Goal: Use online tool/utility: Utilize a website feature to perform a specific function

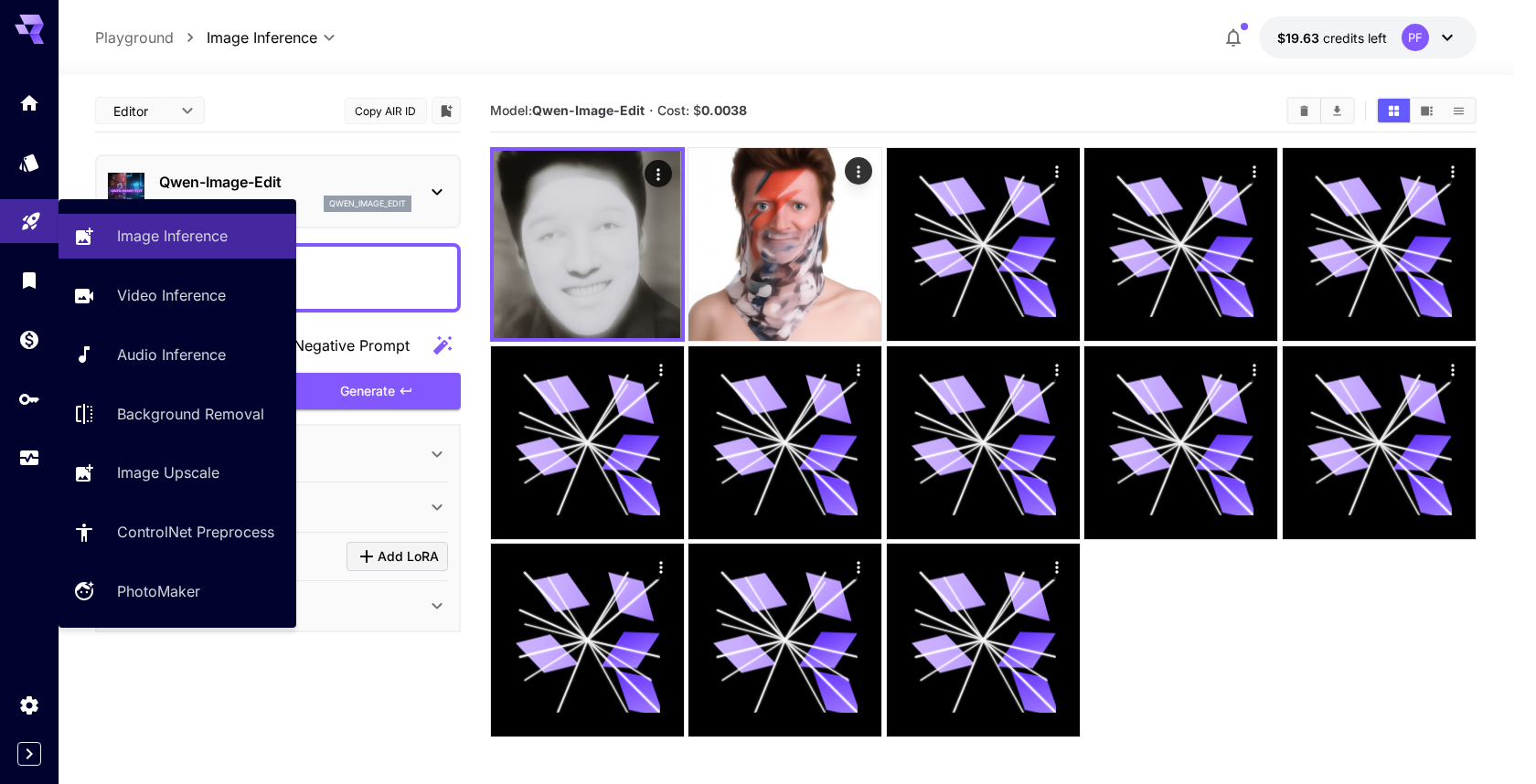
click at [33, 233] on link at bounding box center [29, 221] width 58 height 44
click at [117, 251] on link "Image Inference" at bounding box center [177, 236] width 238 height 44
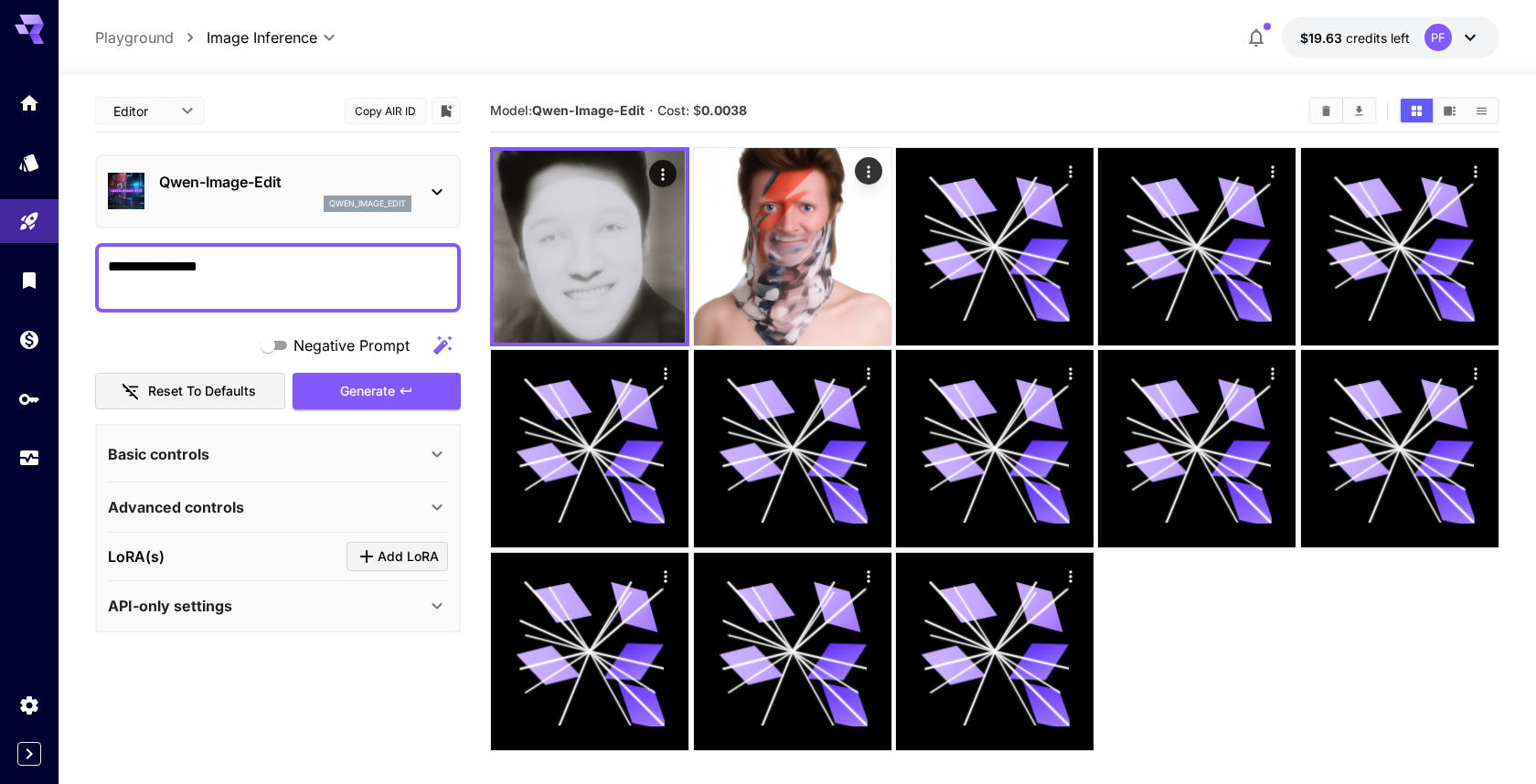
click at [331, 37] on body "**********" at bounding box center [768, 464] width 1536 height 929
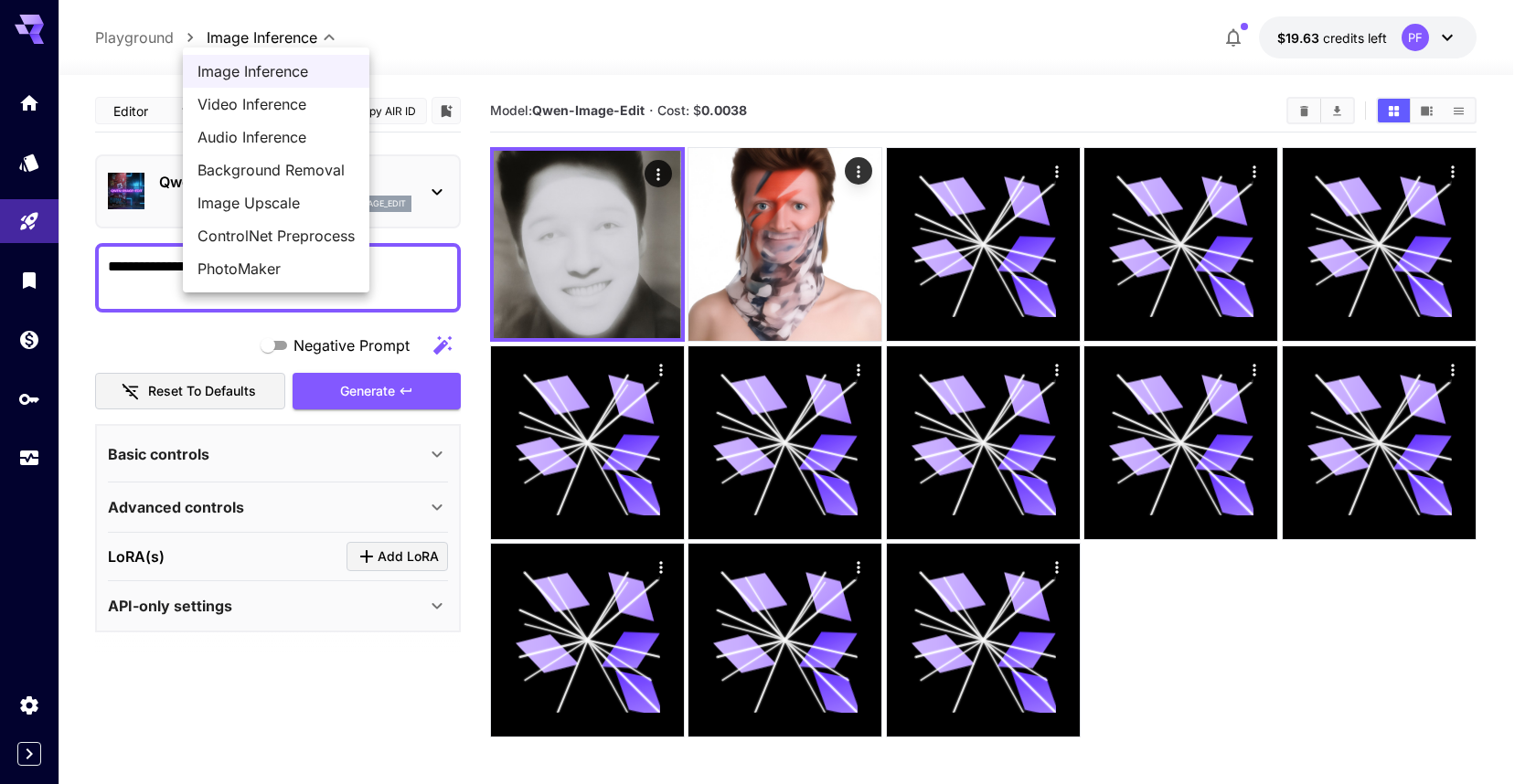
click at [298, 174] on span "Background Removal" at bounding box center [276, 171] width 158 height 22
type input "**********"
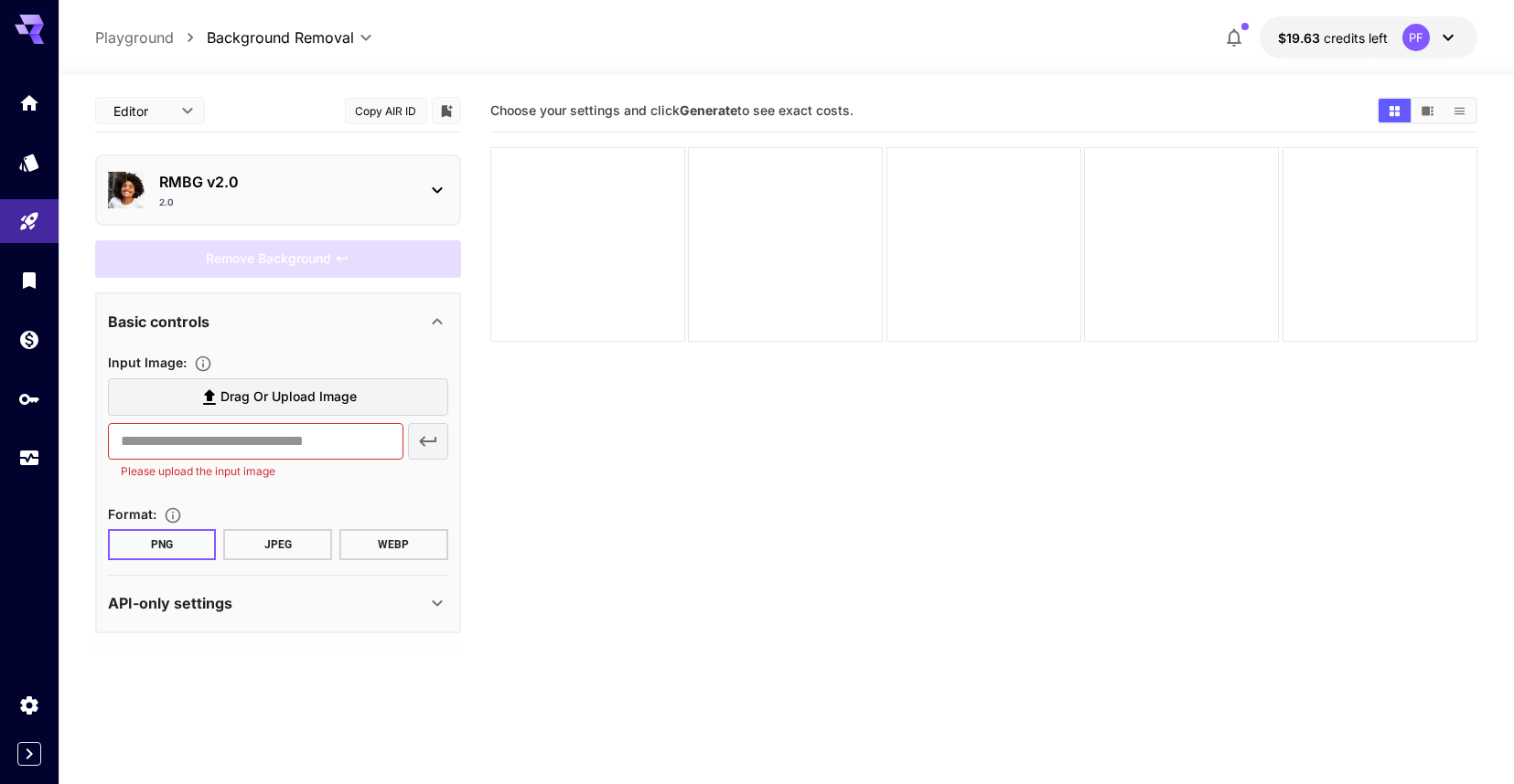
click at [327, 203] on div "2.0" at bounding box center [286, 202] width 252 height 14
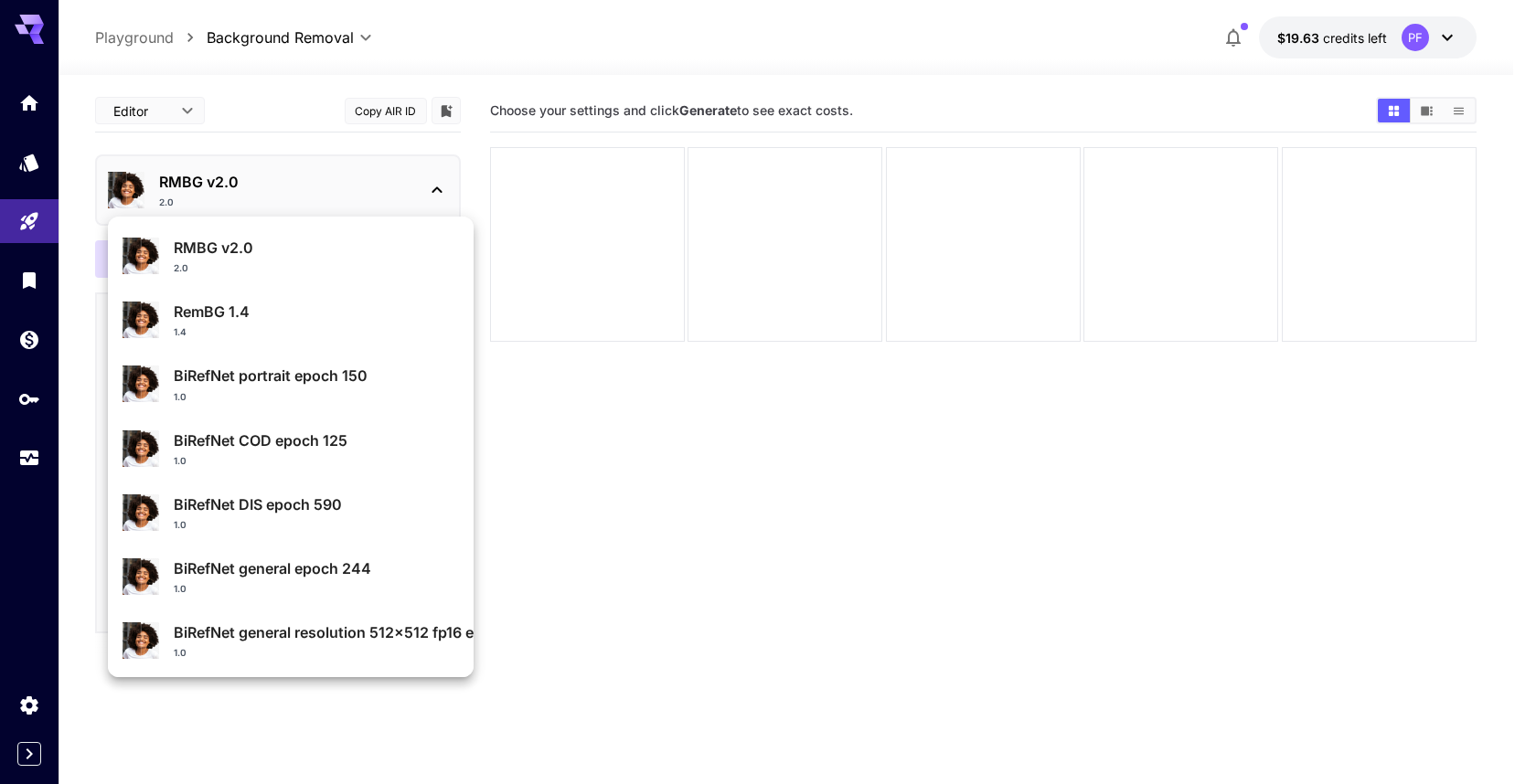
click at [321, 189] on div at bounding box center [768, 392] width 1536 height 784
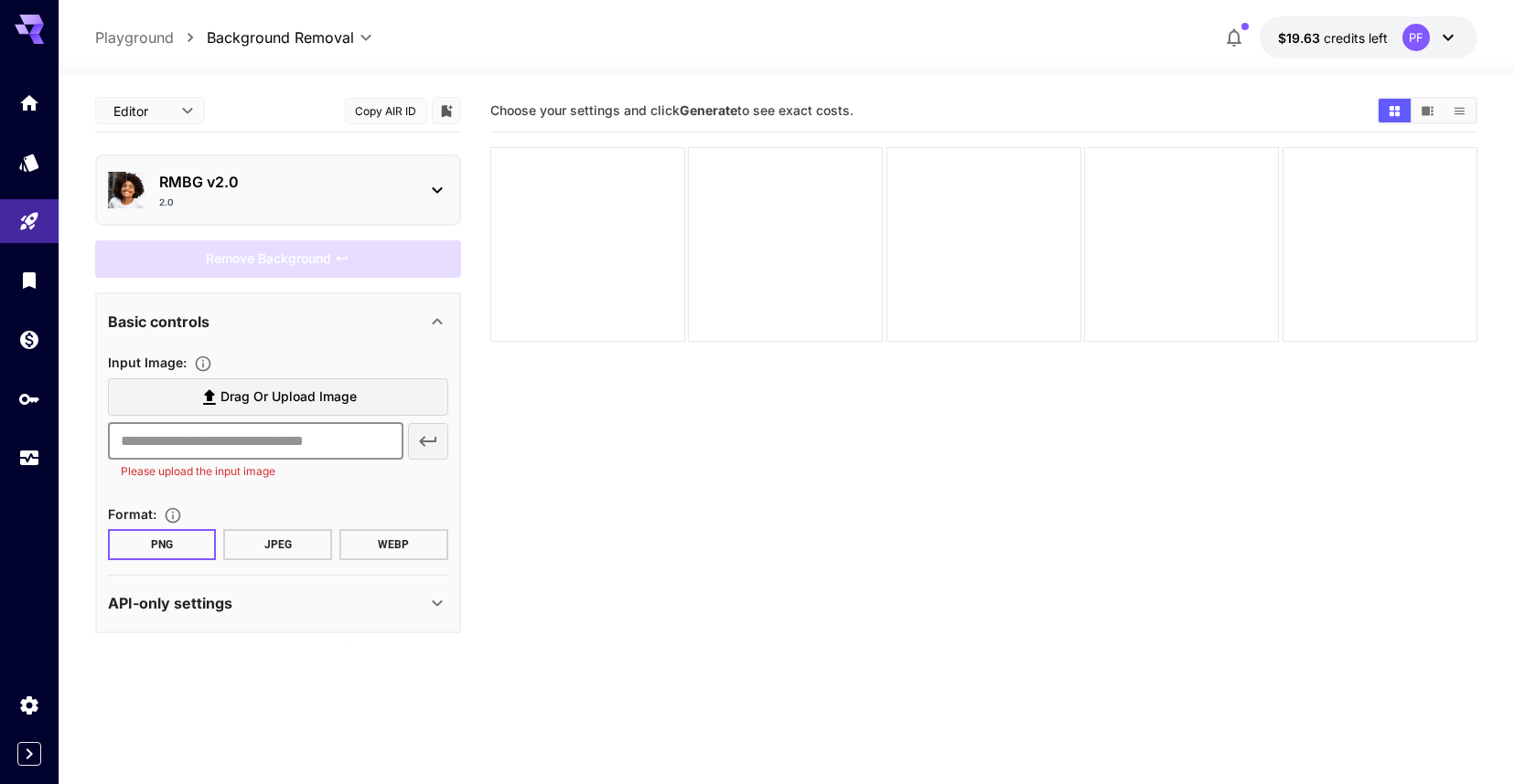
click at [266, 443] on input "text" at bounding box center [255, 441] width 296 height 36
type input "**********"
drag, startPoint x: 418, startPoint y: 444, endPoint x: 407, endPoint y: 445, distance: 11.0
click at [418, 443] on icon "button" at bounding box center [428, 442] width 22 height 22
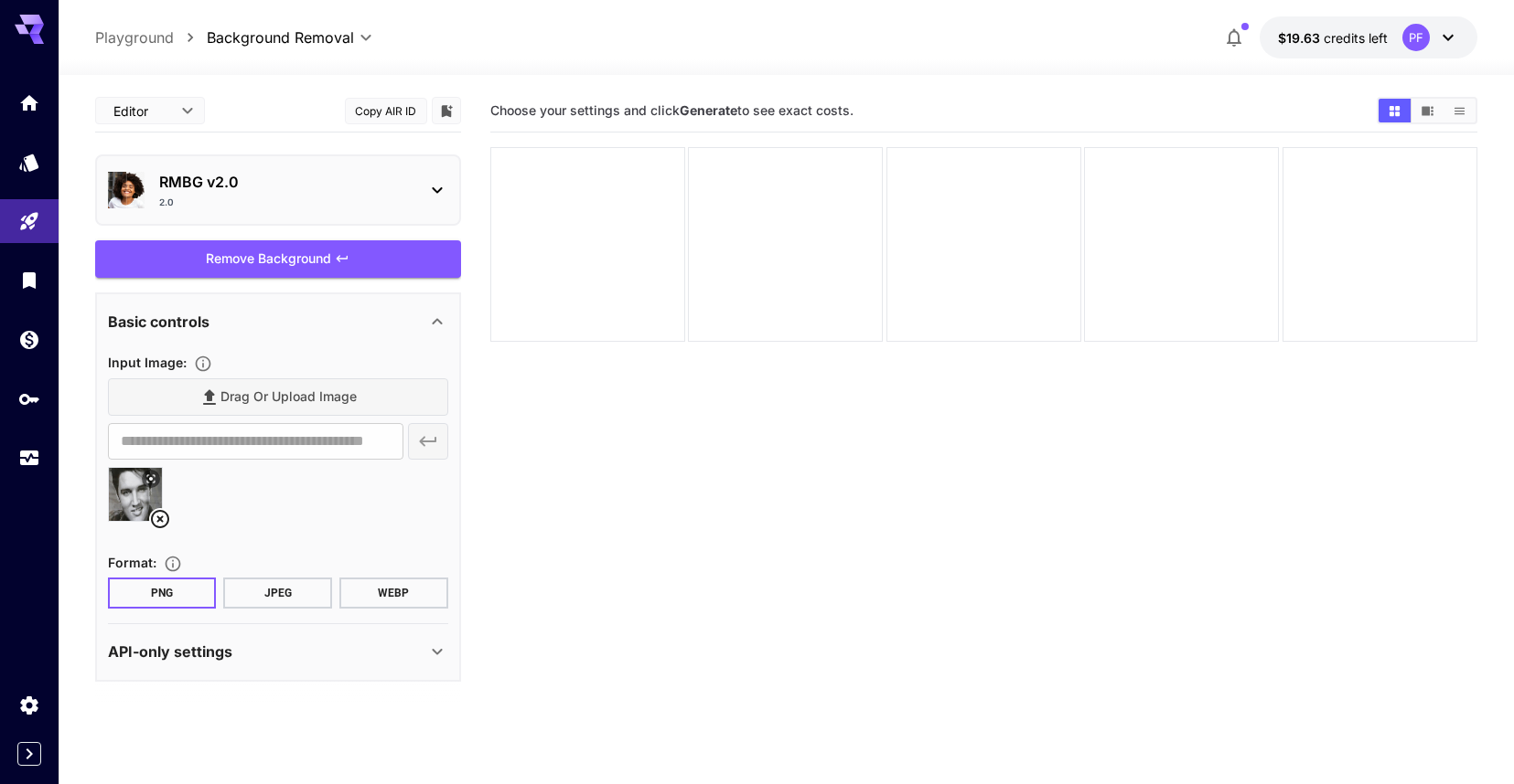
click at [152, 588] on button "PNG" at bounding box center [161, 594] width 108 height 32
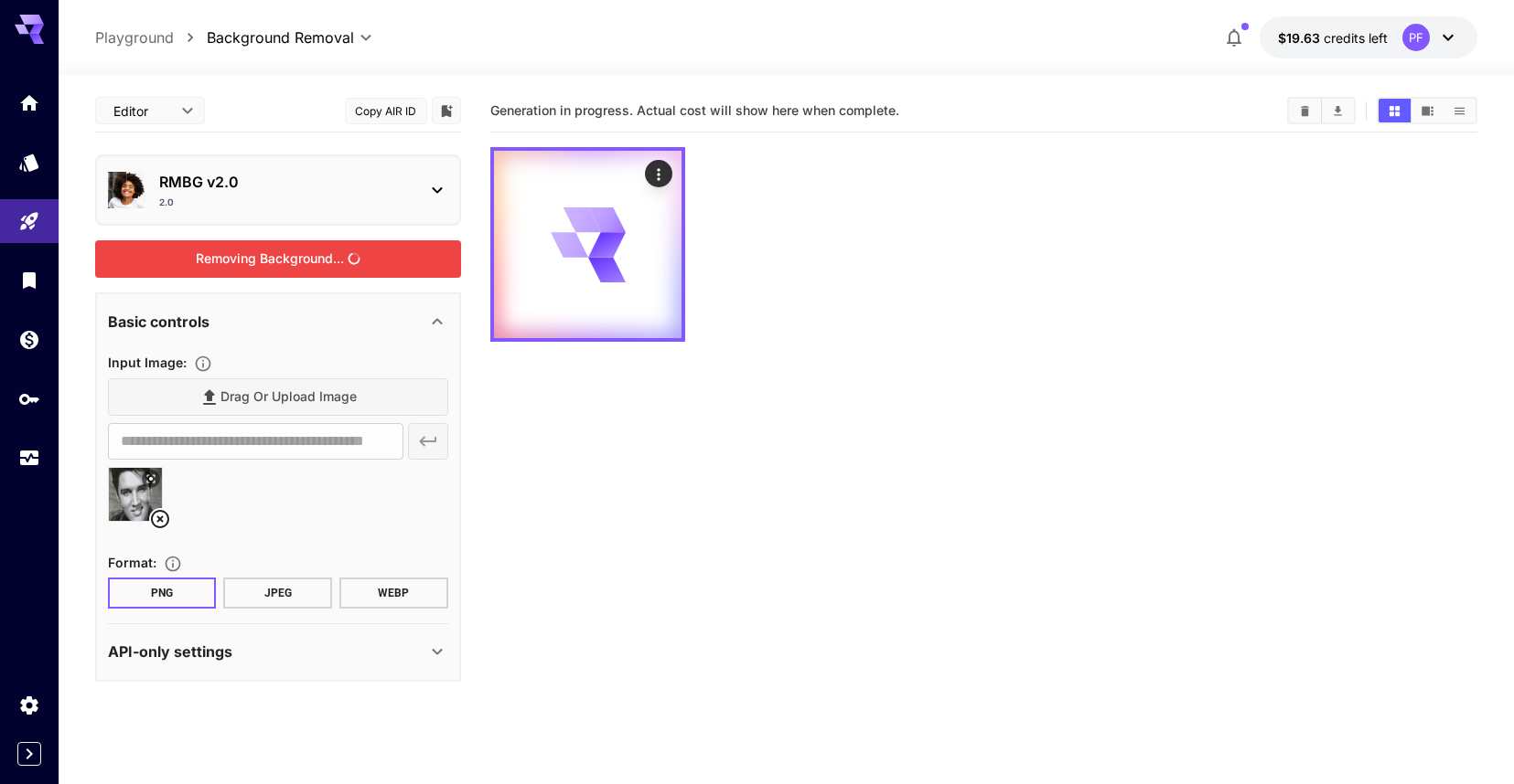
click at [307, 263] on div "Removing Background..." at bounding box center [278, 259] width 366 height 37
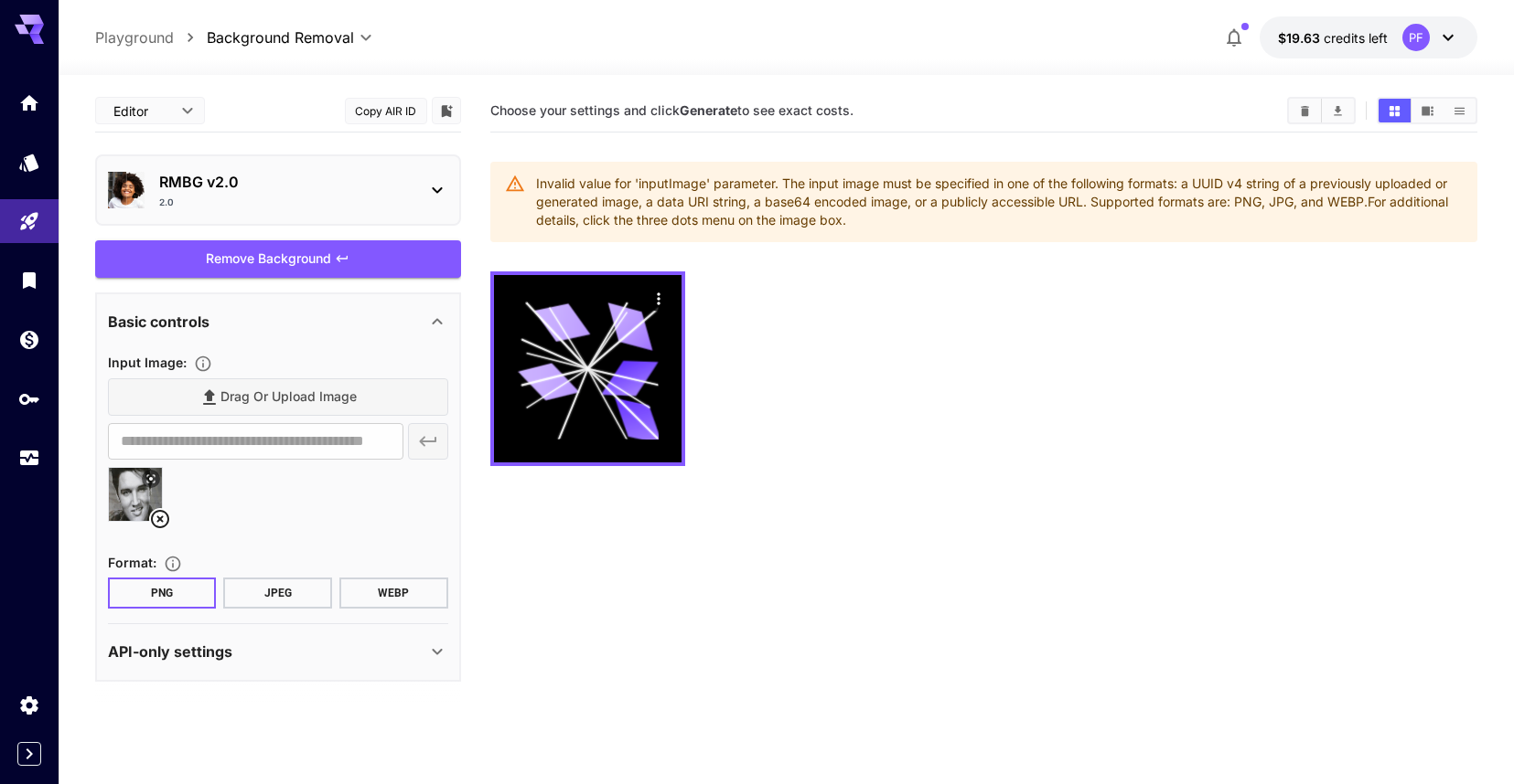
scroll to position [0, 56]
drag, startPoint x: 279, startPoint y: 436, endPoint x: 485, endPoint y: 447, distance: 206.3
click at [485, 447] on main "**********" at bounding box center [786, 489] width 1382 height 799
click at [347, 361] on div "Input Image :" at bounding box center [277, 362] width 340 height 22
click at [346, 398] on div "Drag or upload image" at bounding box center [277, 397] width 340 height 37
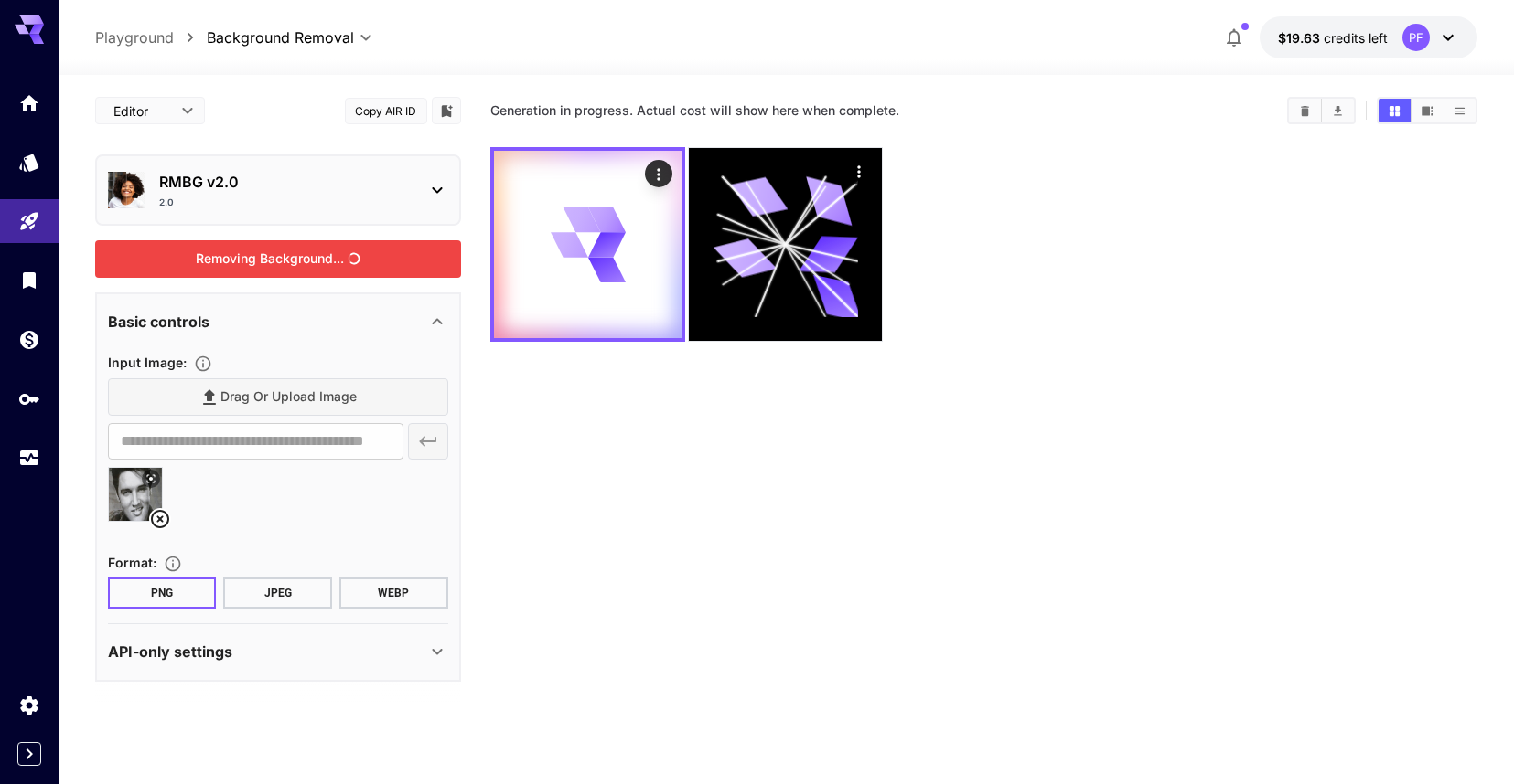
drag, startPoint x: 338, startPoint y: 252, endPoint x: 338, endPoint y: 312, distance: 60.0
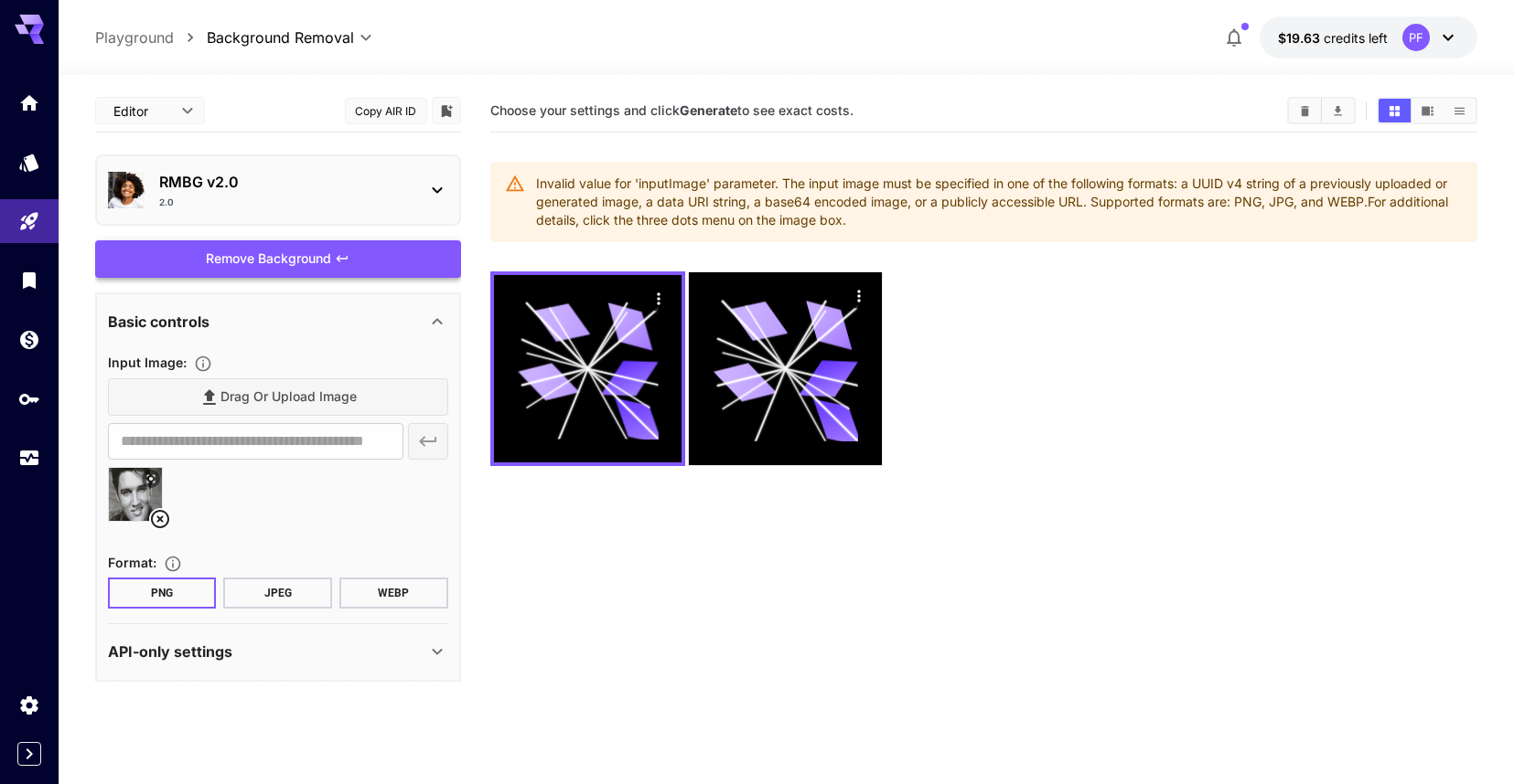
click at [199, 203] on div "2.0" at bounding box center [286, 202] width 252 height 14
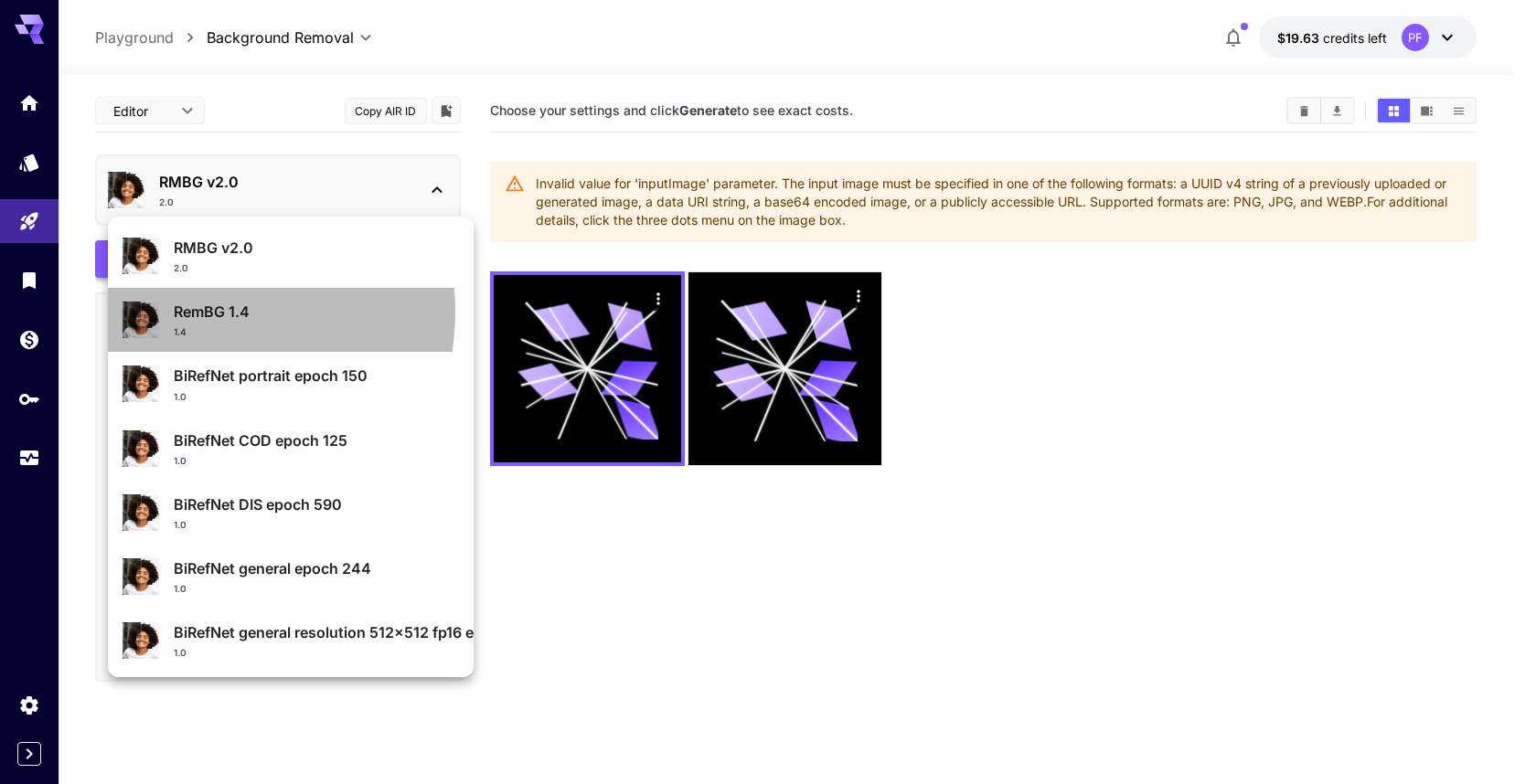
click at [192, 310] on p "RemBG 1.4" at bounding box center [316, 312] width 286 height 22
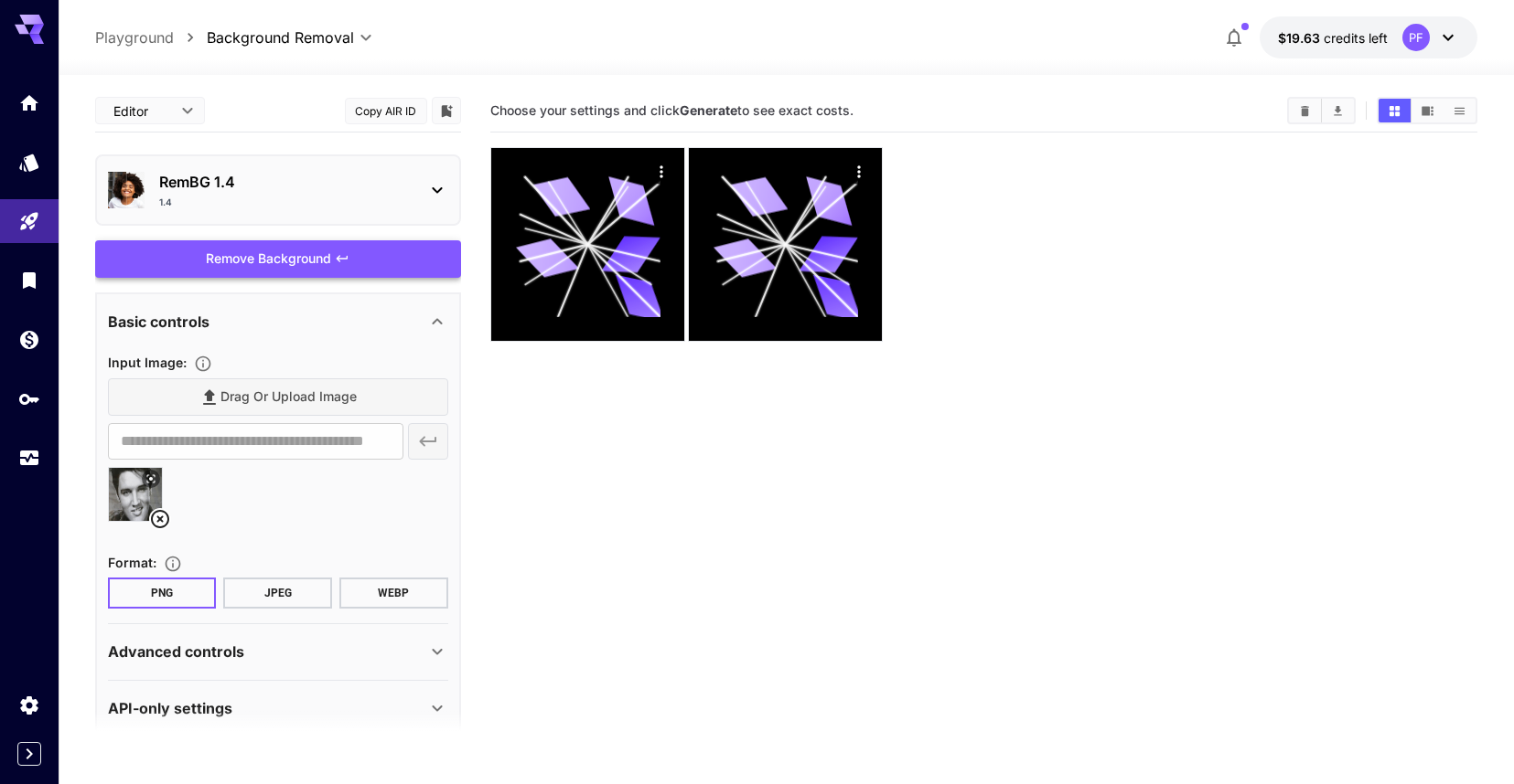
click at [235, 401] on div "Drag or upload image" at bounding box center [277, 397] width 340 height 37
click at [290, 398] on div "Drag or upload image" at bounding box center [277, 397] width 340 height 37
click at [292, 398] on div "Drag or upload image" at bounding box center [277, 397] width 340 height 37
click at [164, 512] on icon at bounding box center [160, 520] width 19 height 19
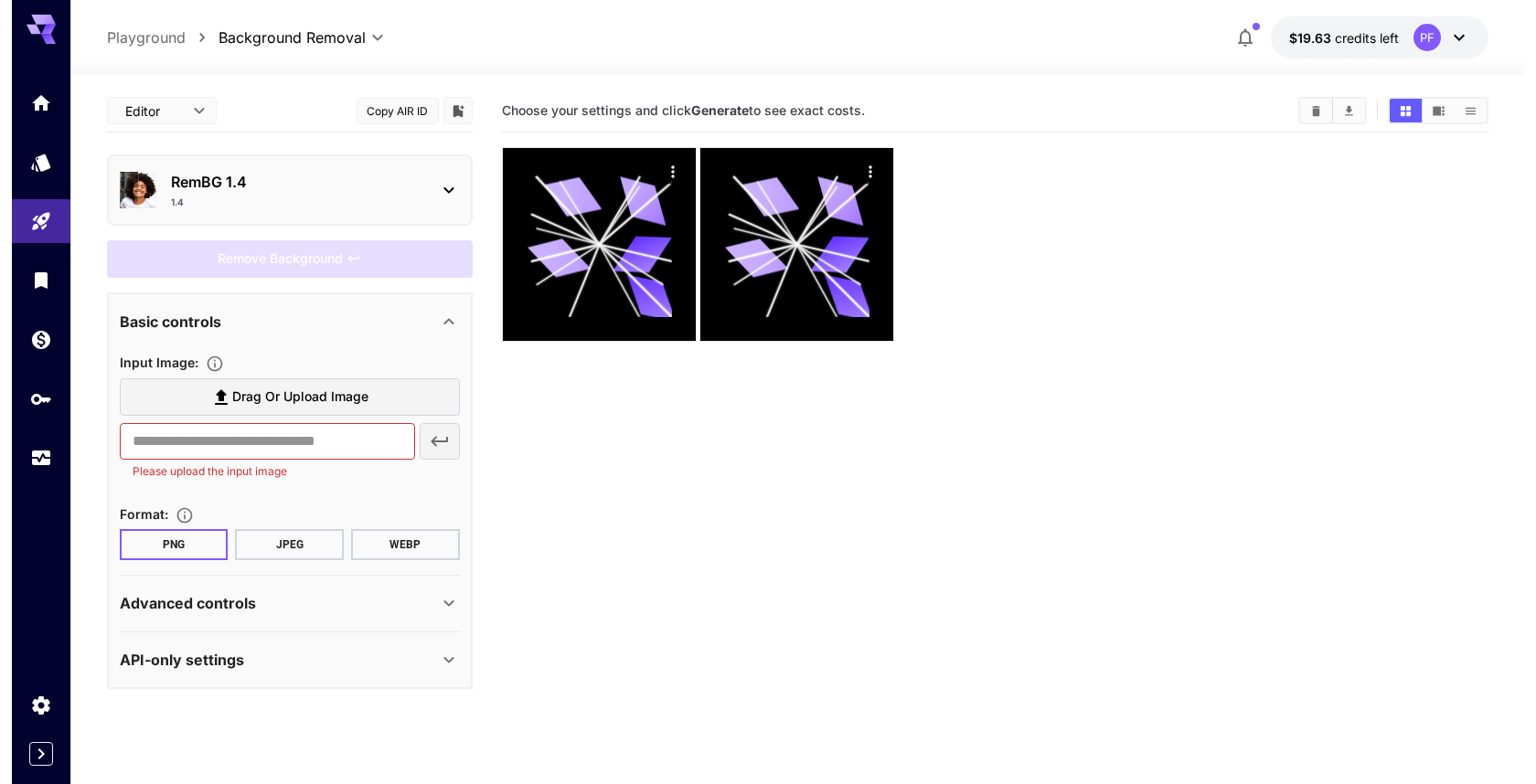
scroll to position [0, 0]
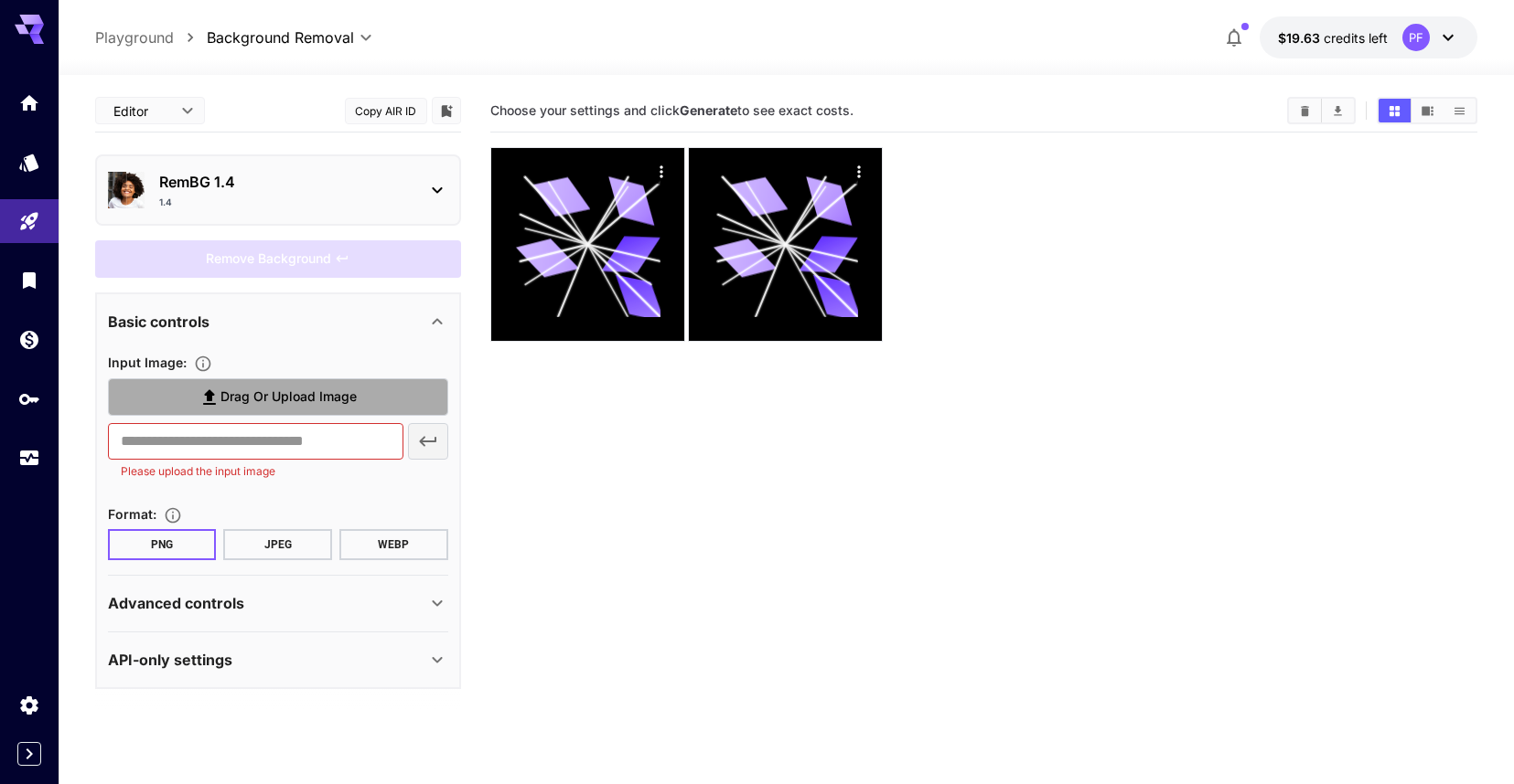
click at [223, 402] on span "Drag or upload image" at bounding box center [288, 397] width 136 height 23
click at [0, 0] on input "Drag or upload image" at bounding box center [0, 0] width 0 height 0
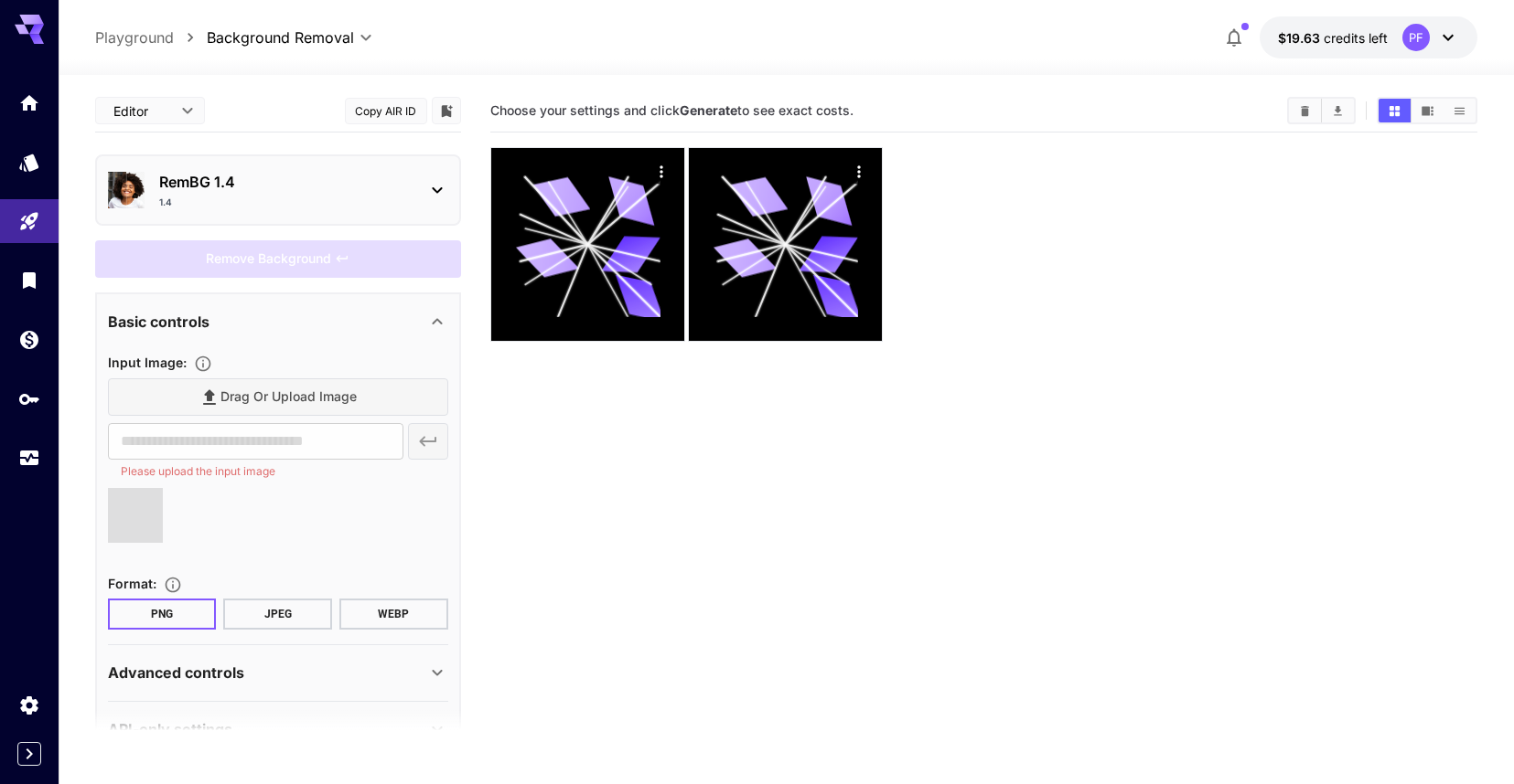
type input "**********"
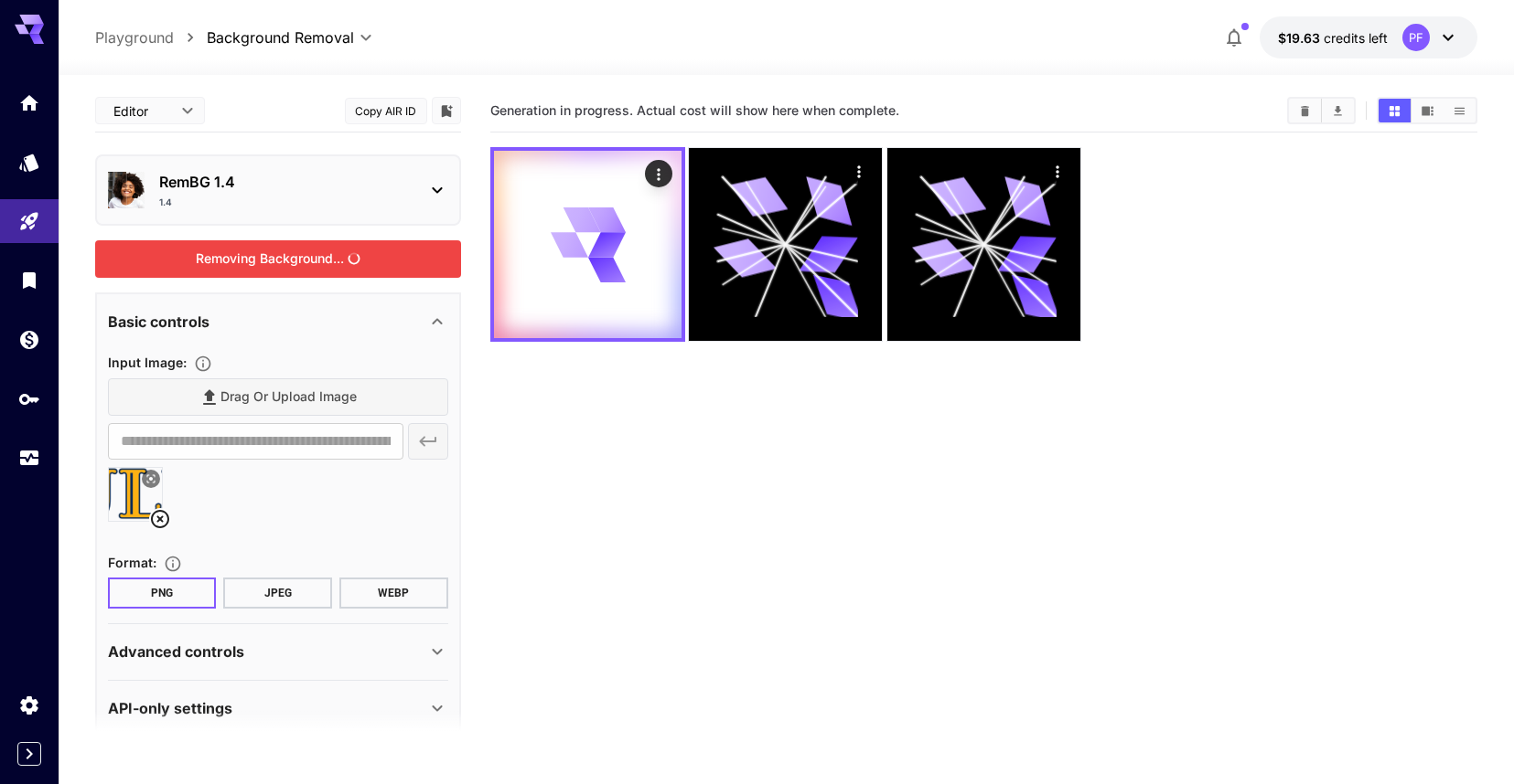
click at [359, 248] on div "Removing Background..." at bounding box center [278, 259] width 366 height 37
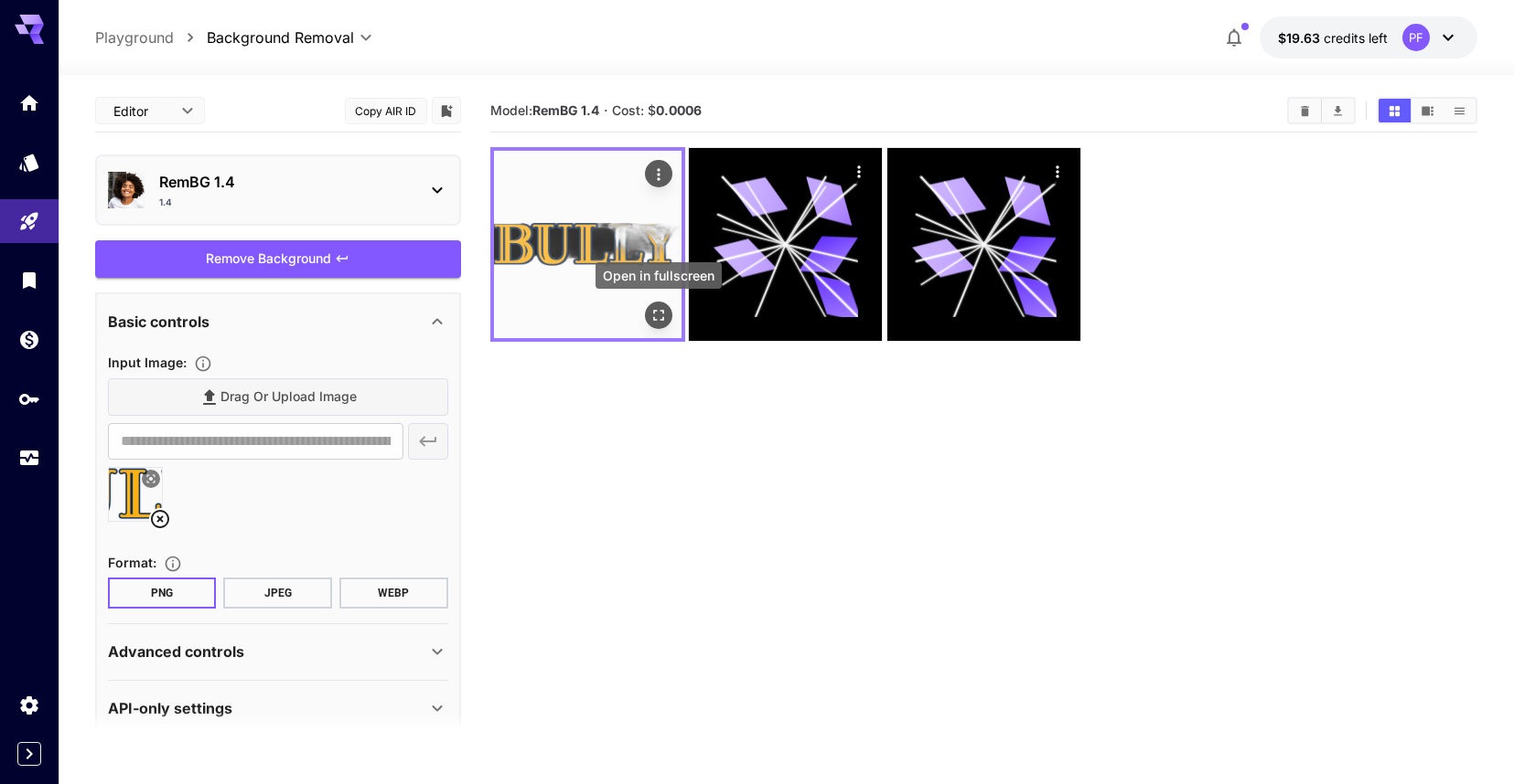
click at [652, 326] on button "Open in fullscreen" at bounding box center [659, 316] width 28 height 28
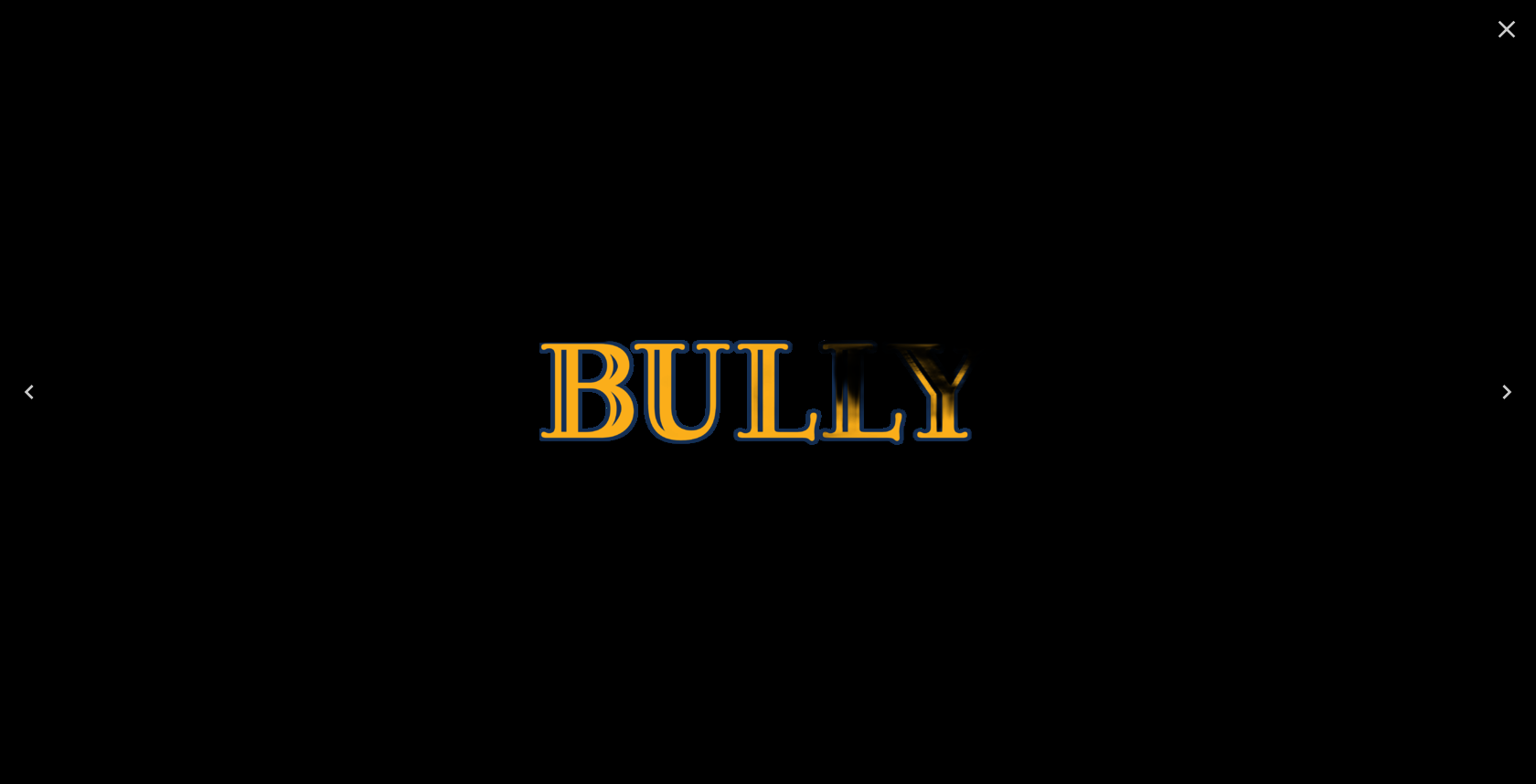
click at [452, 466] on div at bounding box center [768, 392] width 1536 height 784
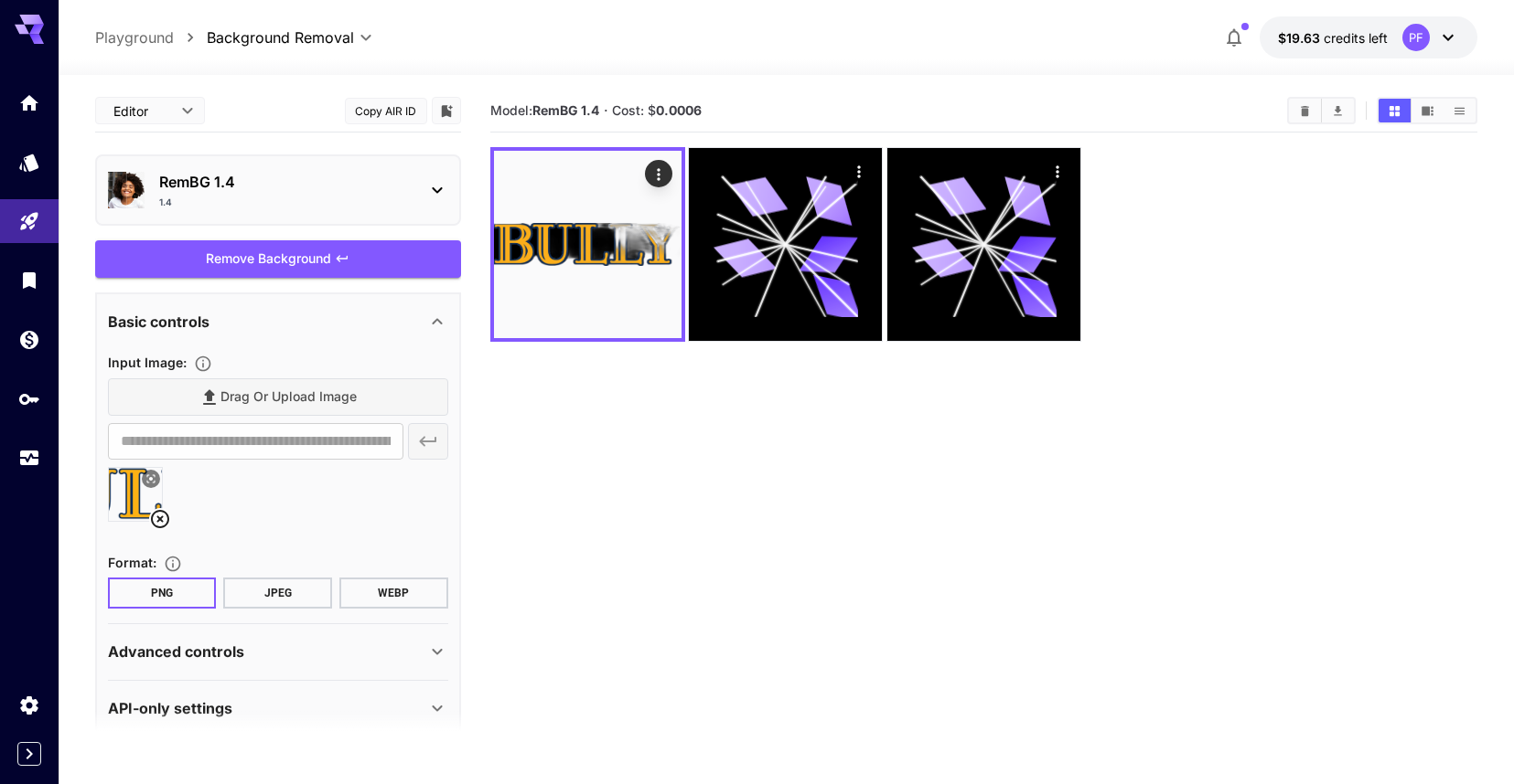
click at [278, 184] on p "RemBG 1.4" at bounding box center [286, 182] width 252 height 22
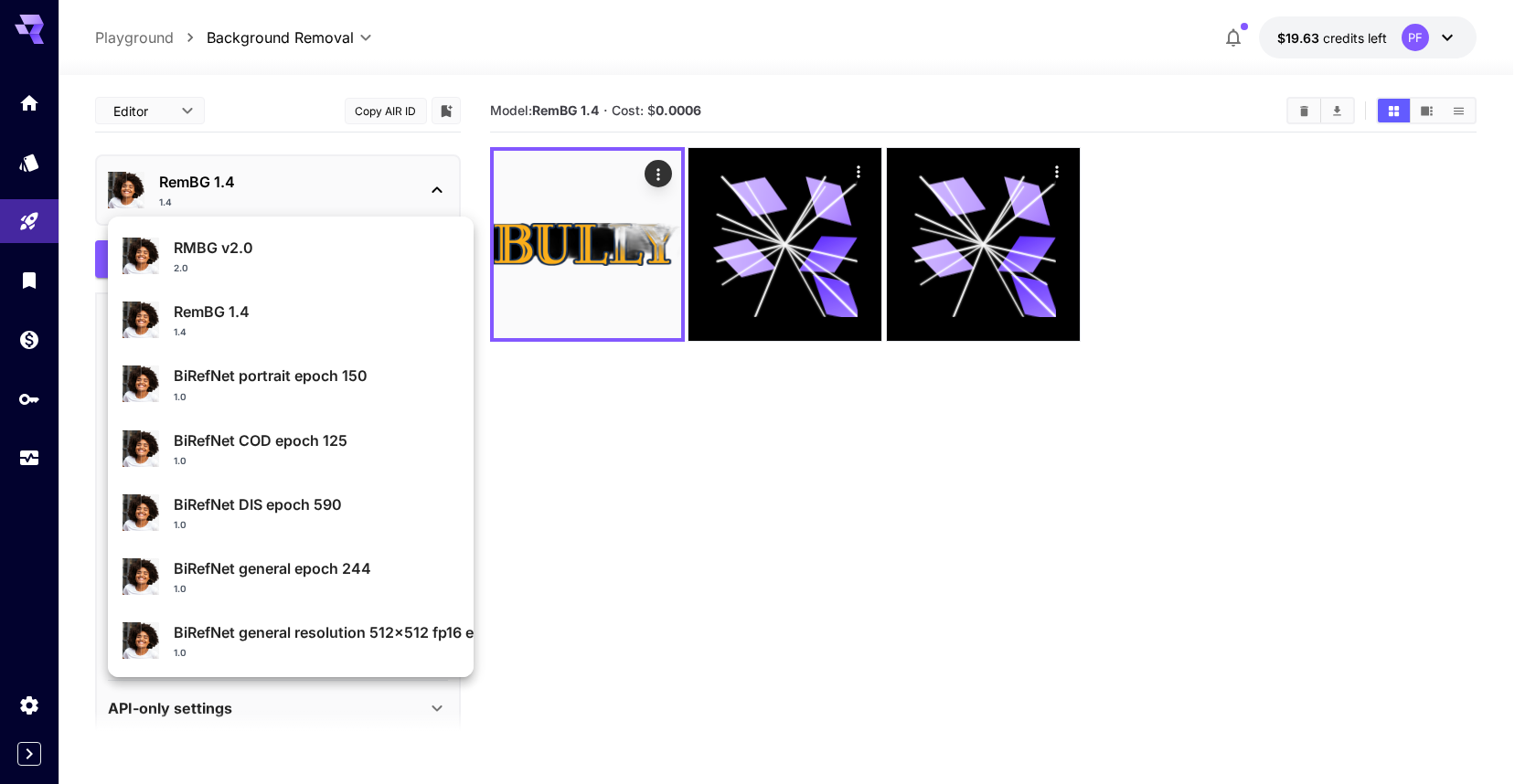
click at [531, 444] on div at bounding box center [768, 392] width 1536 height 784
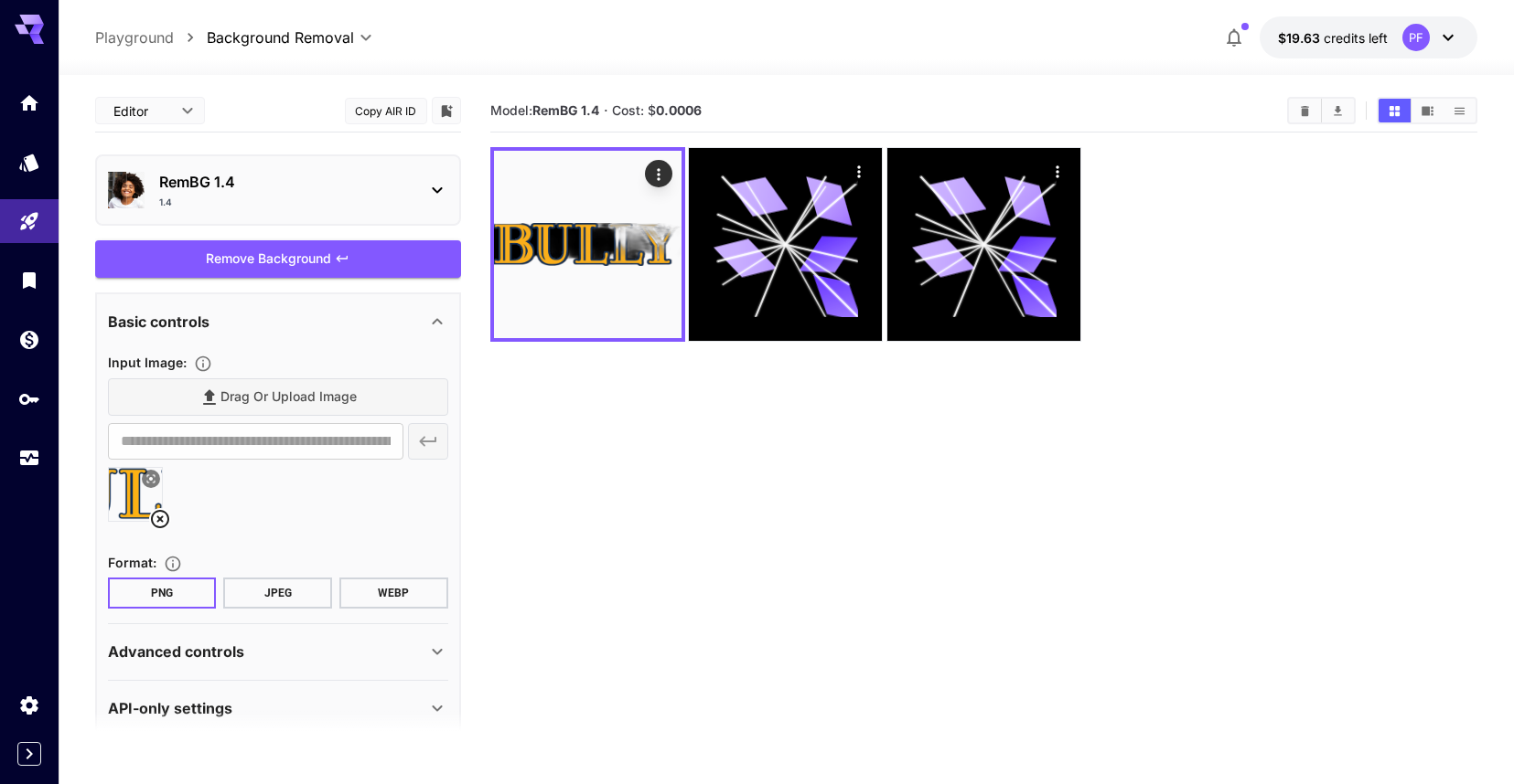
click at [319, 392] on div "Drag or upload image" at bounding box center [277, 397] width 340 height 37
click at [277, 388] on div "Drag or upload image" at bounding box center [277, 397] width 340 height 37
click at [278, 388] on div "Drag or upload image" at bounding box center [277, 397] width 340 height 37
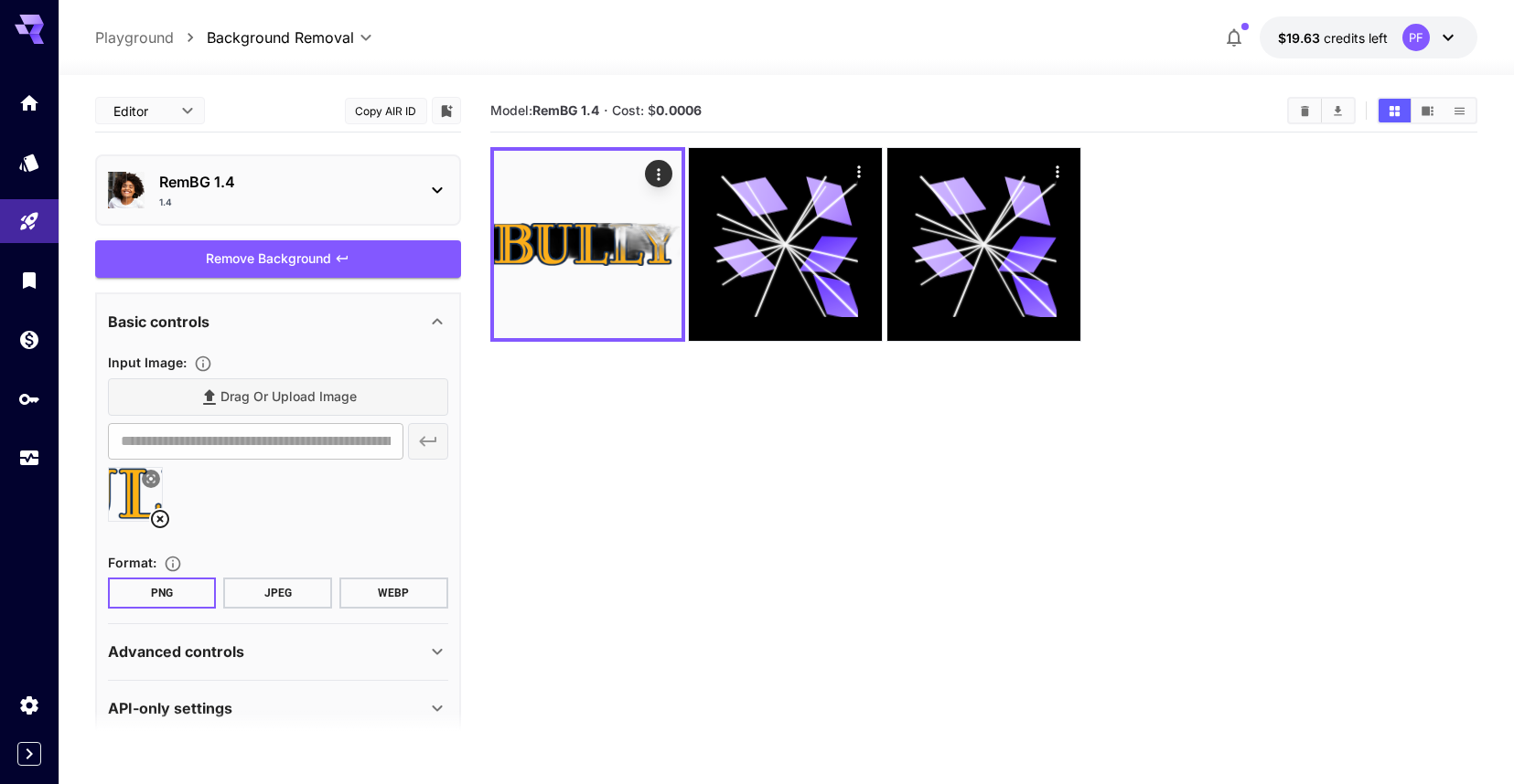
click at [369, 441] on input "**********" at bounding box center [255, 441] width 296 height 36
click at [165, 514] on icon at bounding box center [160, 520] width 22 height 22
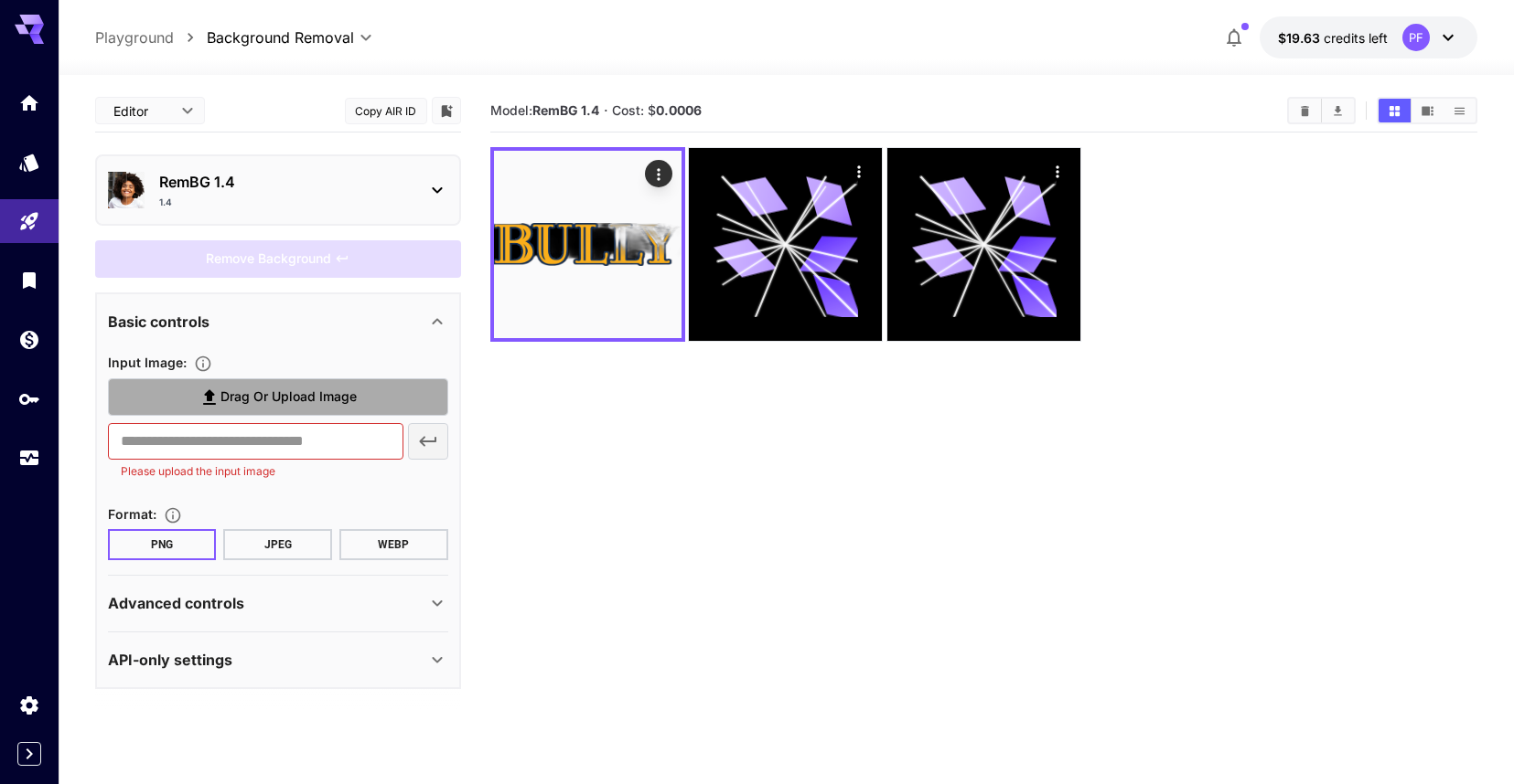
click at [256, 397] on span "Drag or upload image" at bounding box center [288, 397] width 136 height 23
click at [0, 0] on input "Drag or upload image" at bounding box center [0, 0] width 0 height 0
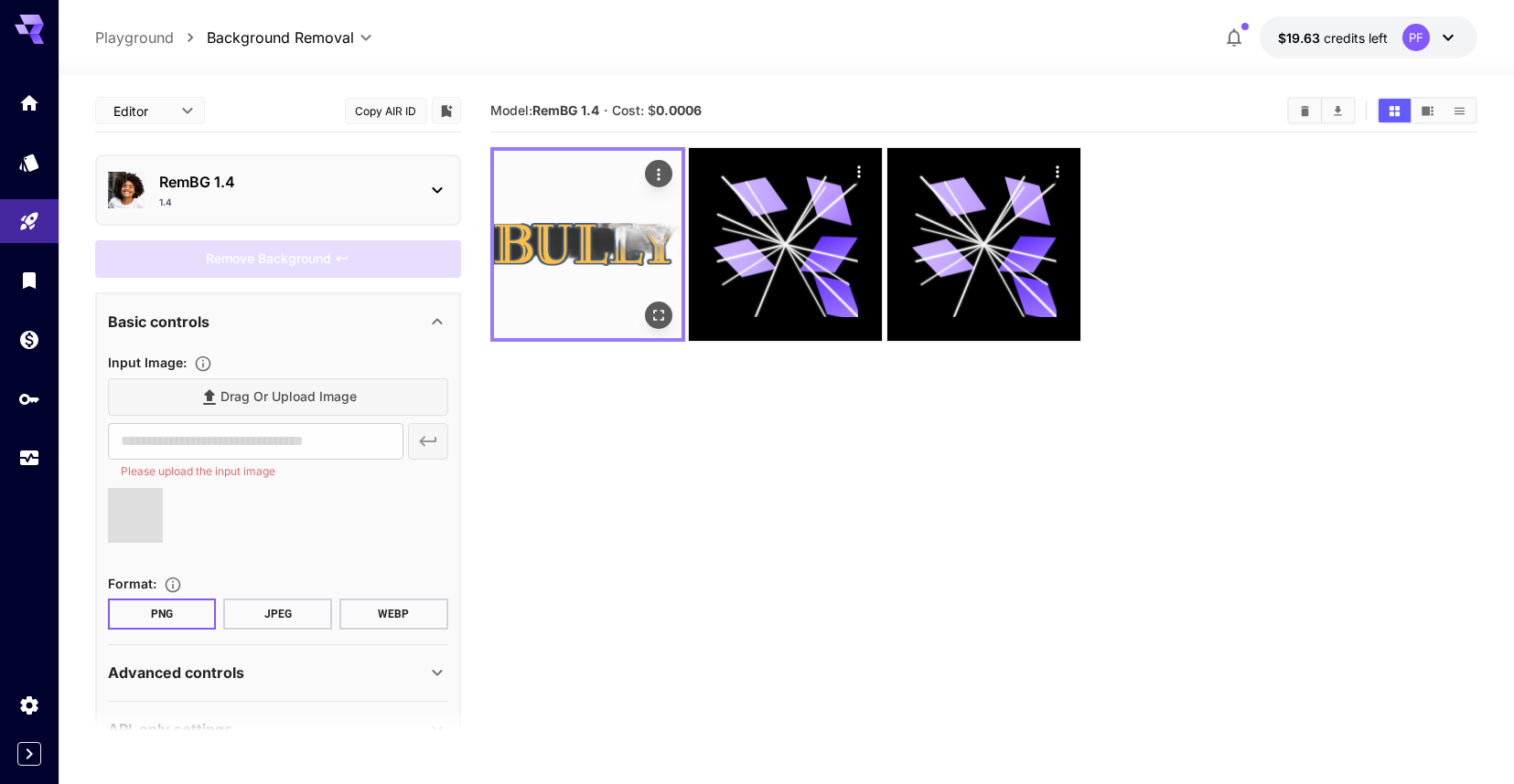
type input "**********"
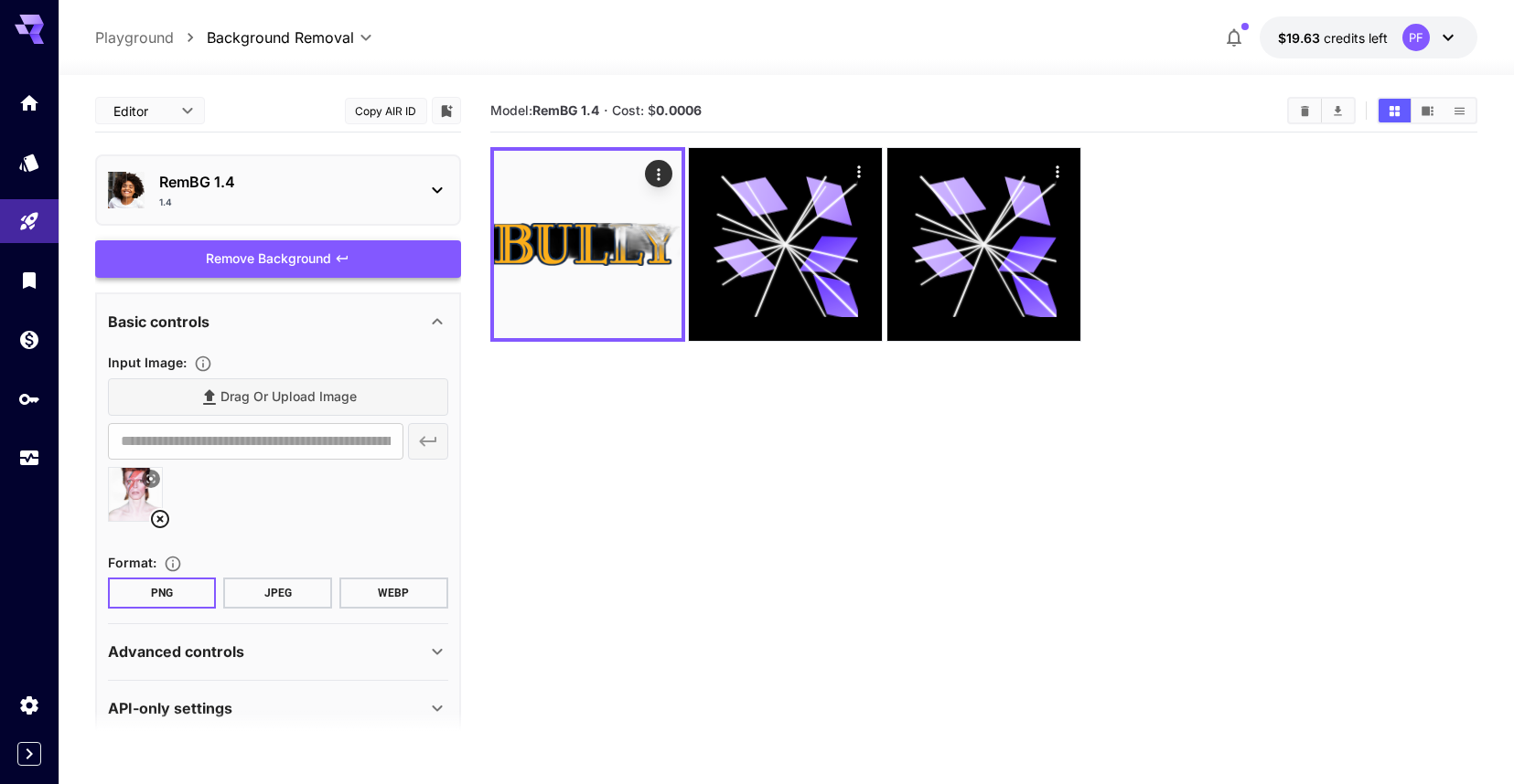
click at [353, 256] on div "Remove Background" at bounding box center [278, 259] width 366 height 37
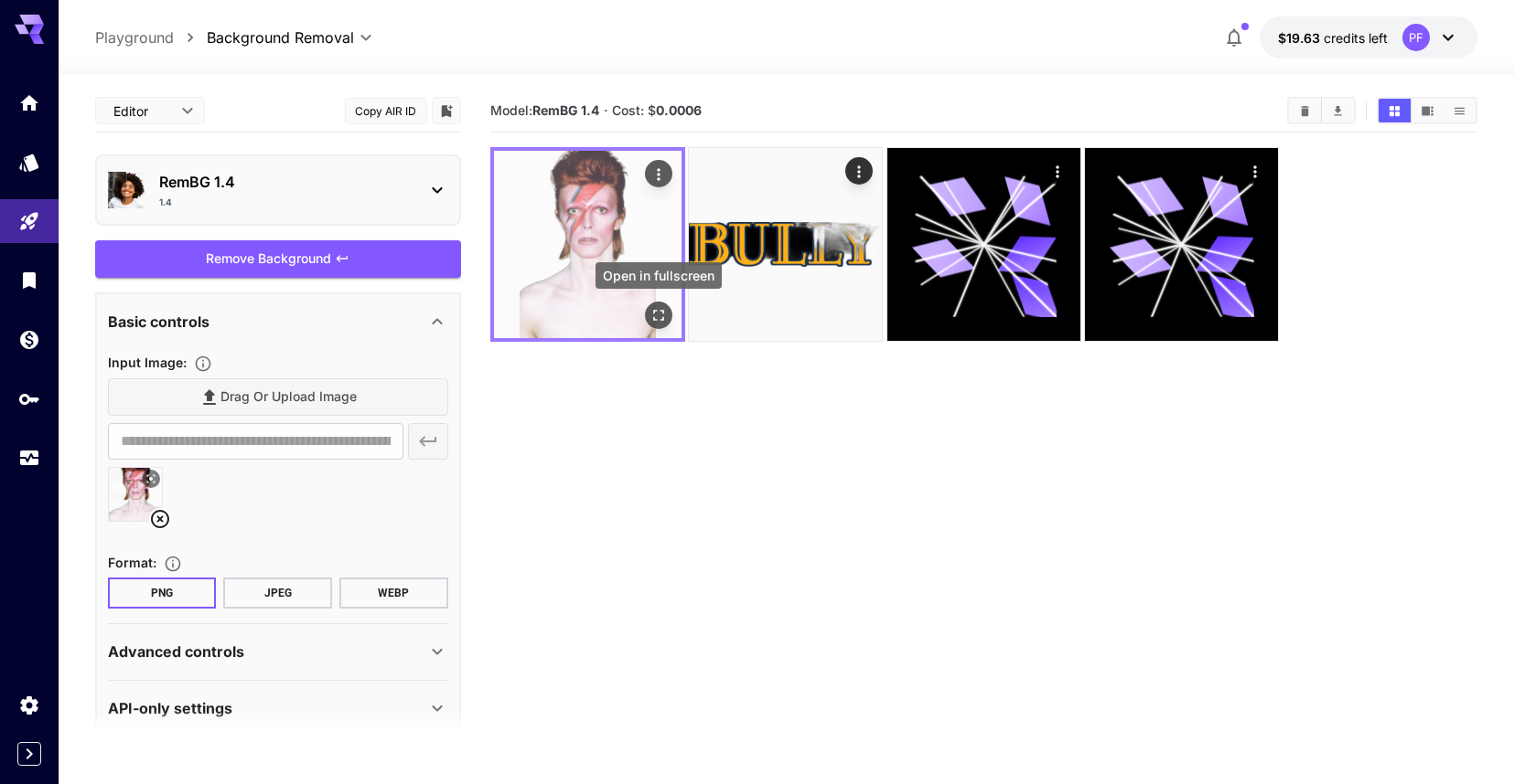
click at [651, 305] on button "Open in fullscreen" at bounding box center [659, 316] width 28 height 28
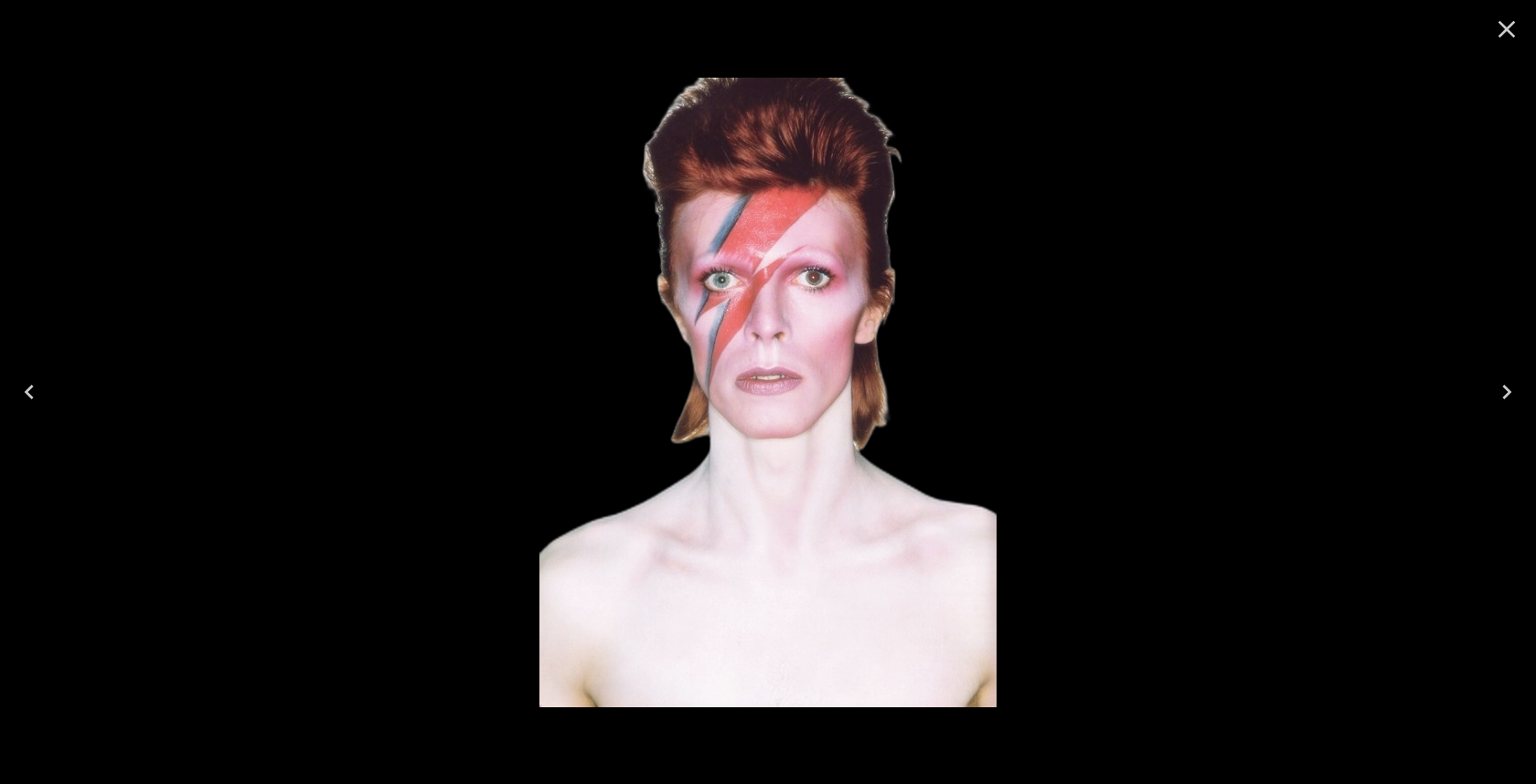
click at [1166, 631] on div at bounding box center [768, 392] width 1536 height 784
